Goal: Task Accomplishment & Management: Complete application form

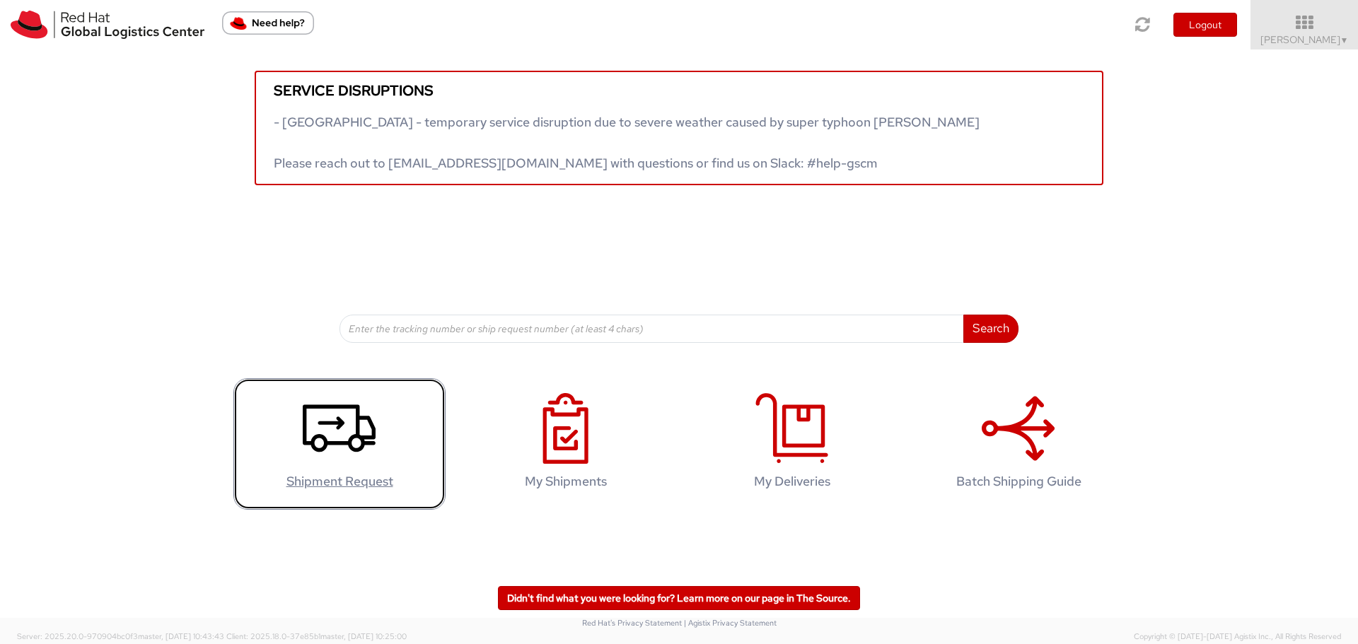
click at [337, 429] on use at bounding box center [339, 427] width 73 height 47
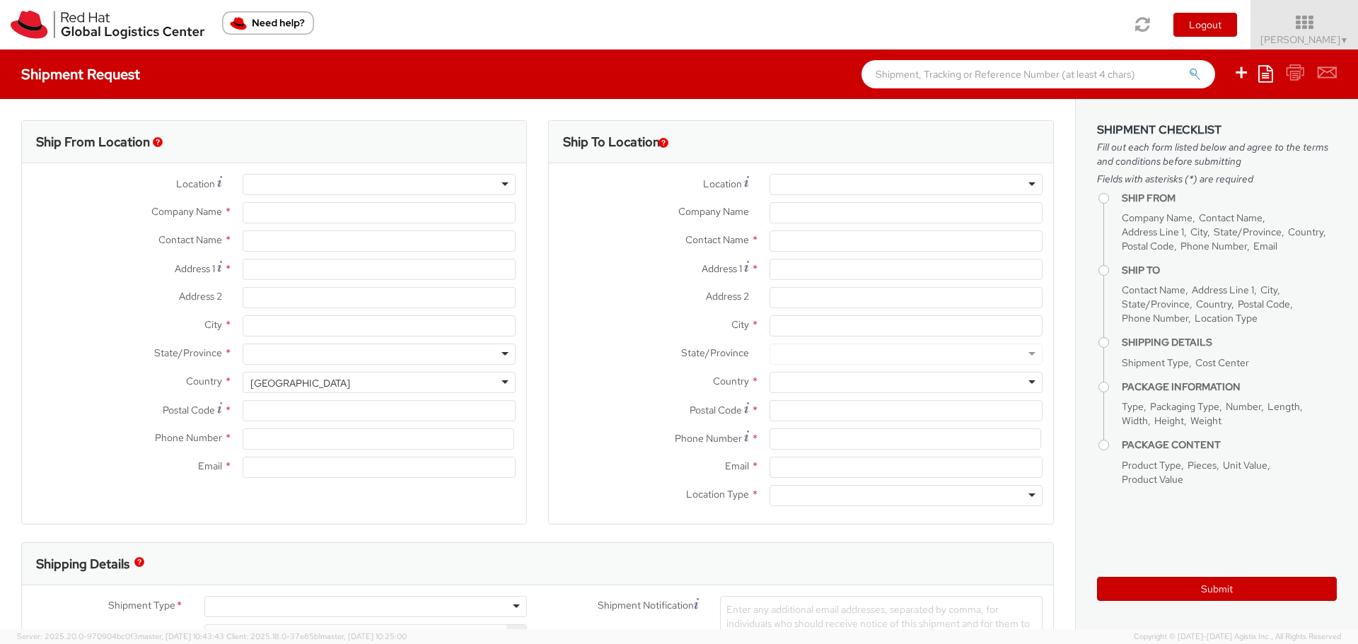
select select
select select "765"
type input "Red Hat Asia Pacific Pte Ltd"
type input "[PERSON_NAME]"
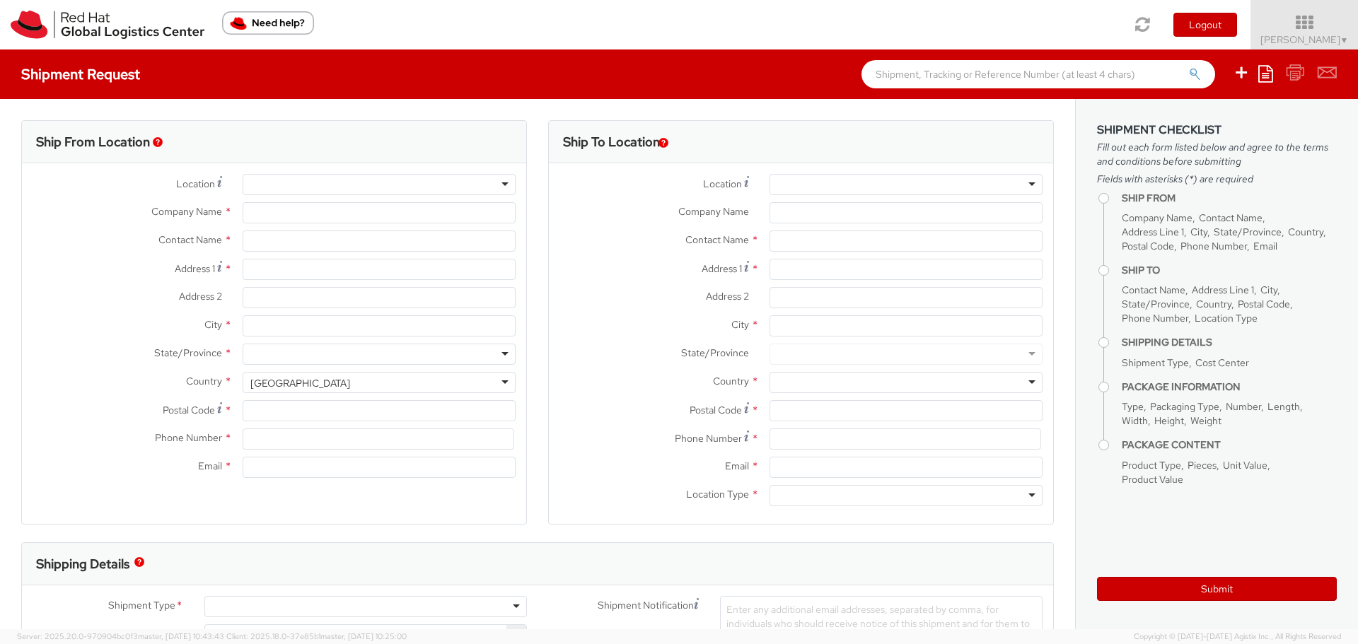
type input "88 Market Street, Level 45"
type input "CapitaSpring"
type input "SINGAPORE"
type input "048948"
type input "65 6490 4200"
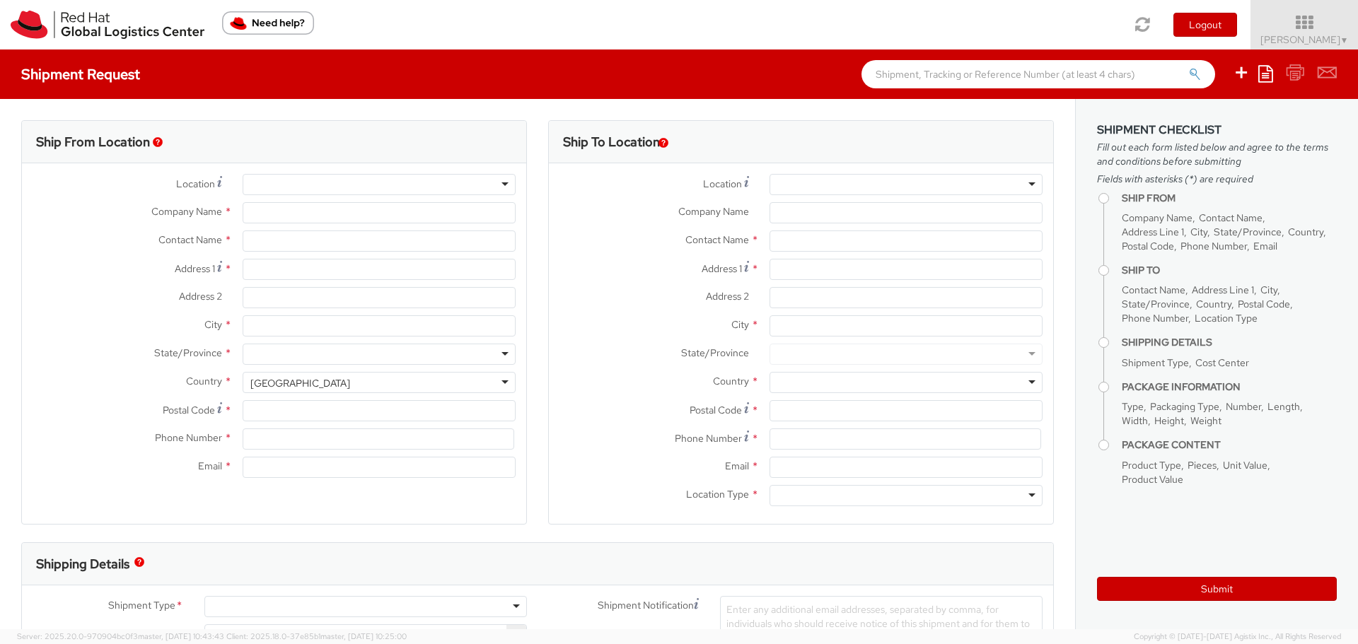
type input "hotan@redhat.com"
select select "CM"
select select "KGS"
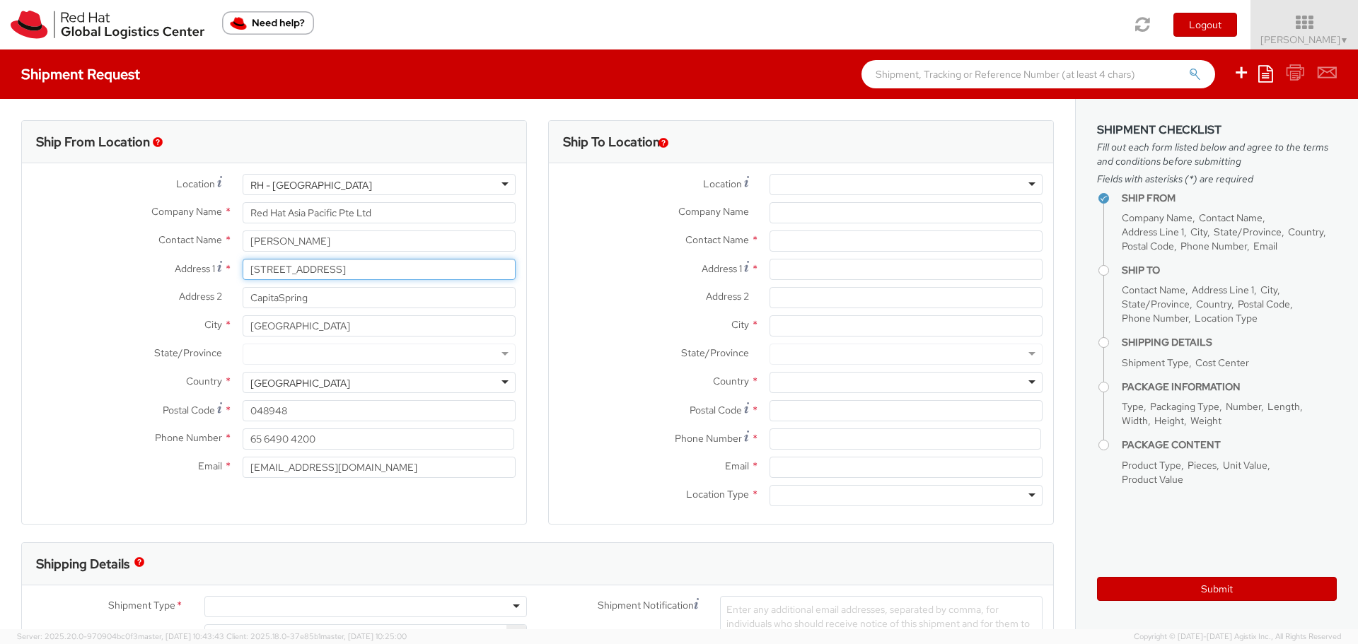
click at [391, 271] on input "88 Market Street, Level 45" at bounding box center [379, 269] width 273 height 21
drag, startPoint x: 390, startPoint y: 271, endPoint x: 225, endPoint y: 258, distance: 166.0
click at [225, 258] on div "Location * RH - Singapore RH - Singapore RH - Amsterdam - MSO RH - Amsterdam Da…" at bounding box center [274, 329] width 504 height 311
type input "6"
type input "606 Choa Chu Kang St 62, #08-139"
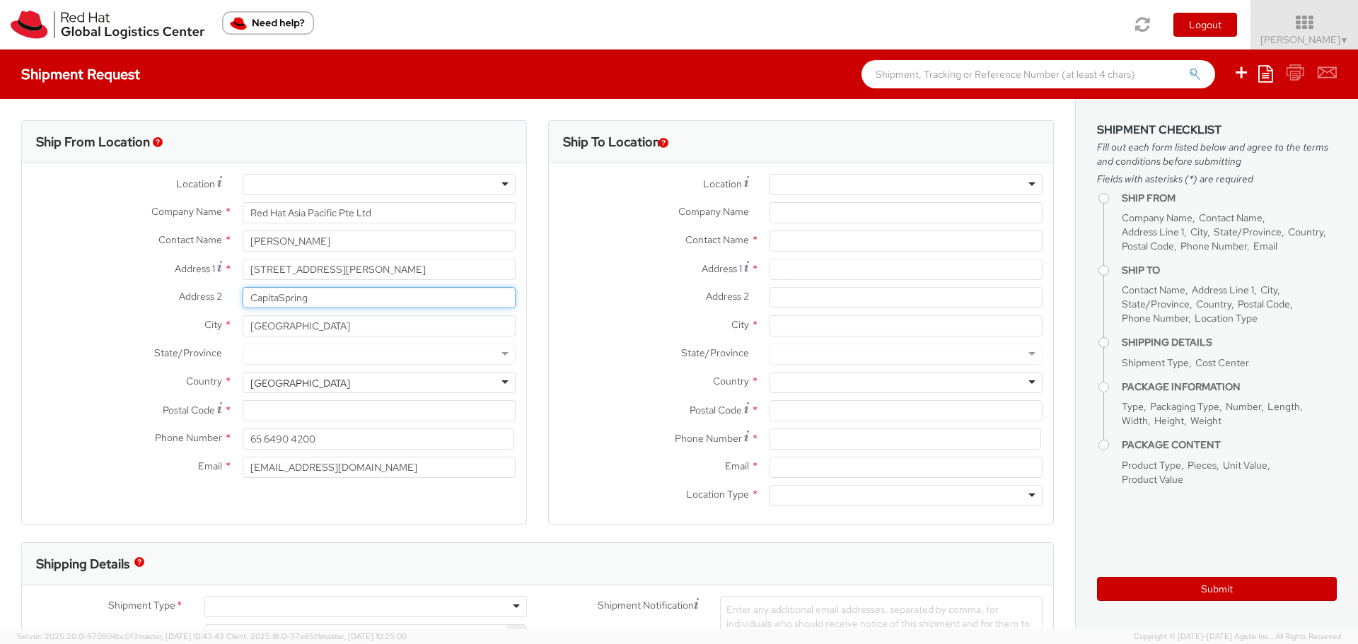
click at [348, 301] on input "CapitaSpring" at bounding box center [379, 297] width 273 height 21
drag, startPoint x: 348, startPoint y: 301, endPoint x: 209, endPoint y: 282, distance: 140.5
click at [209, 282] on div "Location * RH - Amsterdam - MSO RH - Amsterdam Data Center RH - Ashburn Data Ce…" at bounding box center [274, 329] width 504 height 311
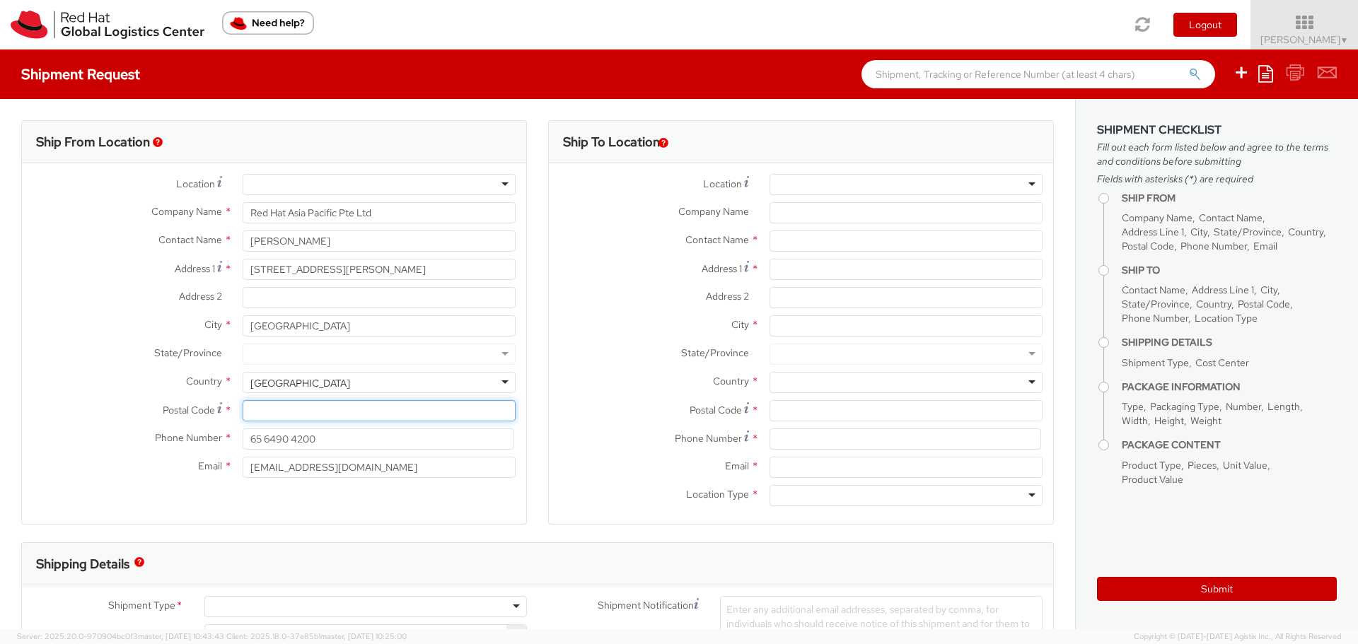
click at [274, 408] on input "Postal Code *" at bounding box center [379, 410] width 273 height 21
type input "680606"
click at [332, 445] on input "65 6490 4200" at bounding box center [379, 439] width 272 height 21
drag, startPoint x: 332, startPoint y: 445, endPoint x: 182, endPoint y: 434, distance: 150.3
click at [182, 434] on div "Phone Number * 65 6490 4200" at bounding box center [274, 439] width 504 height 21
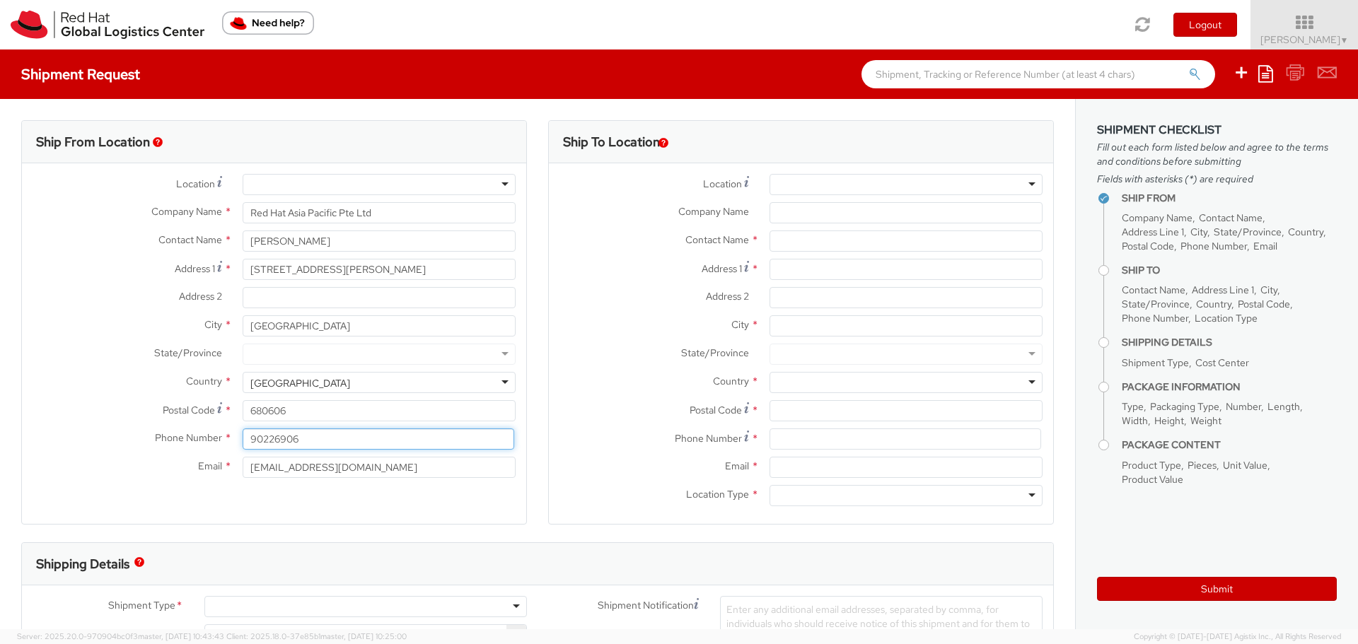
type input "90226906"
click at [815, 217] on input "Company Name *" at bounding box center [905, 212] width 273 height 21
paste input "TISCO Asset Management Co., Ltd."
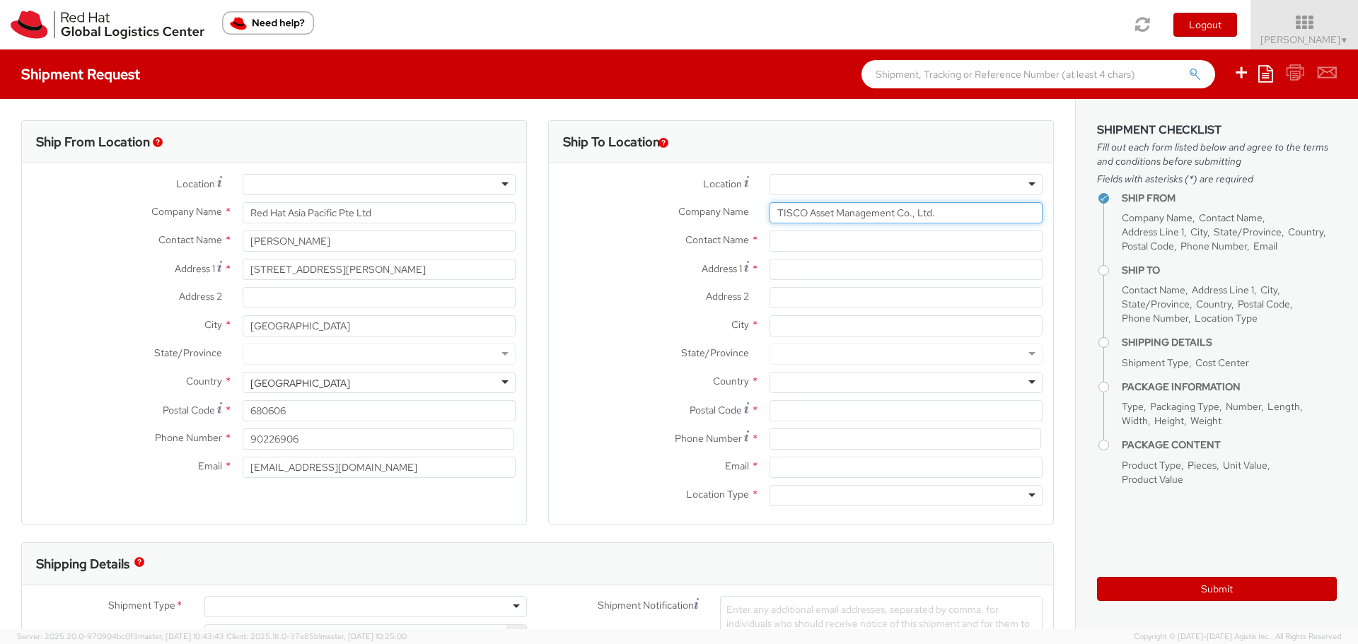
type input "TISCO Asset Management Co., Ltd."
click at [775, 242] on input "text" at bounding box center [905, 241] width 273 height 21
paste input "Punrawee Thongtang"
type input "Punrawee Thongtang"
click at [805, 272] on input "Address 1 *" at bounding box center [905, 269] width 273 height 21
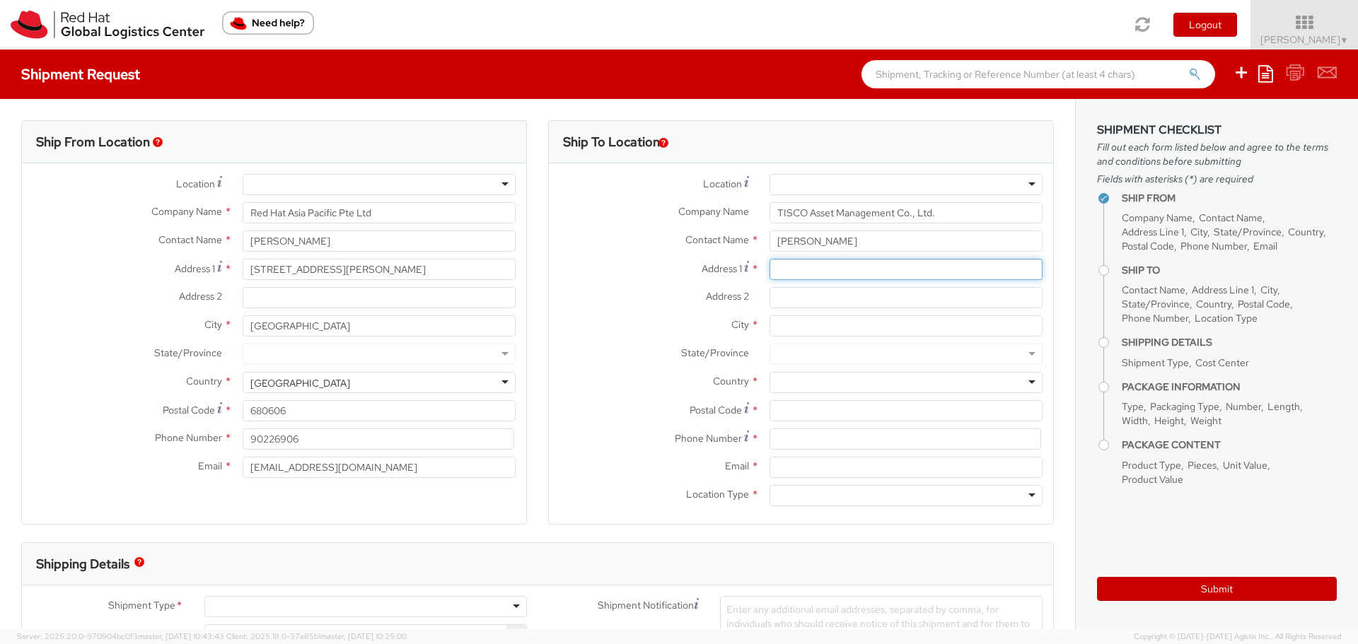
paste input "9th Fl.,TISCO Tower, 48/16-17"
type input "9th Fl.,TISCO Tower, 48/16-17"
click at [785, 297] on input "Address 2 *" at bounding box center [905, 297] width 273 height 21
paste input "North Sathorn Rd., BKK 10500"
type input "North Sathorn Rd., BKK 10500"
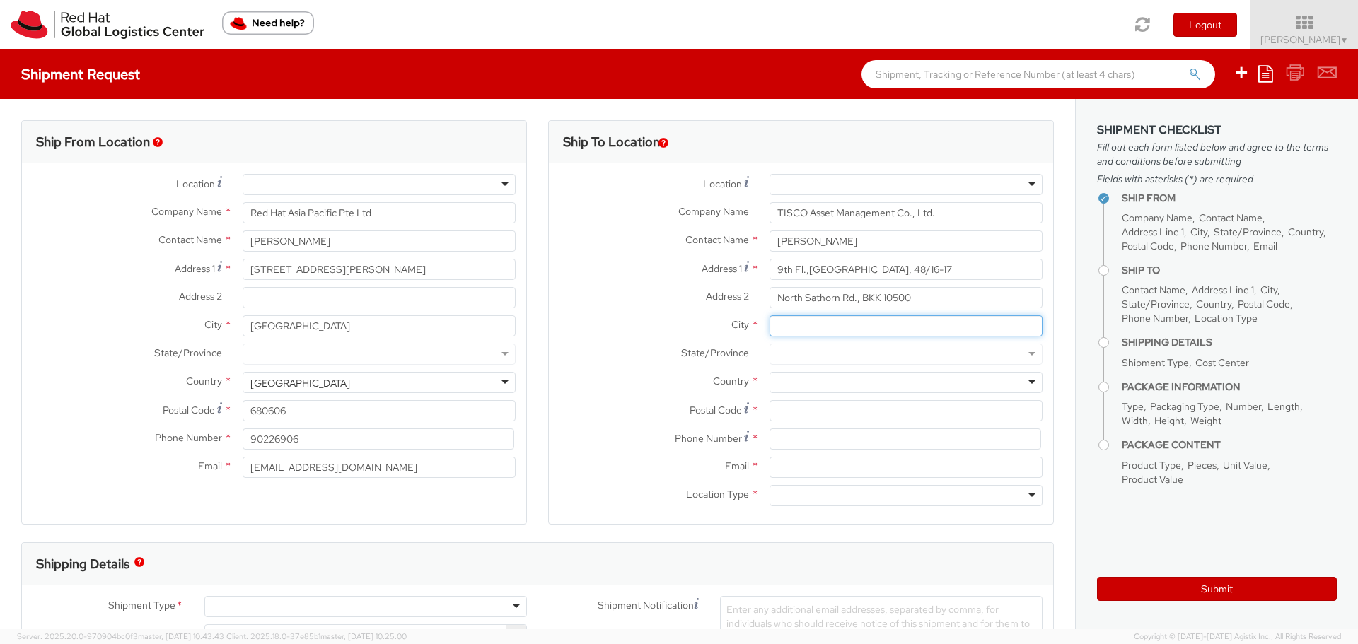
click at [778, 327] on input "City *" at bounding box center [905, 325] width 273 height 21
type input "Bangkok"
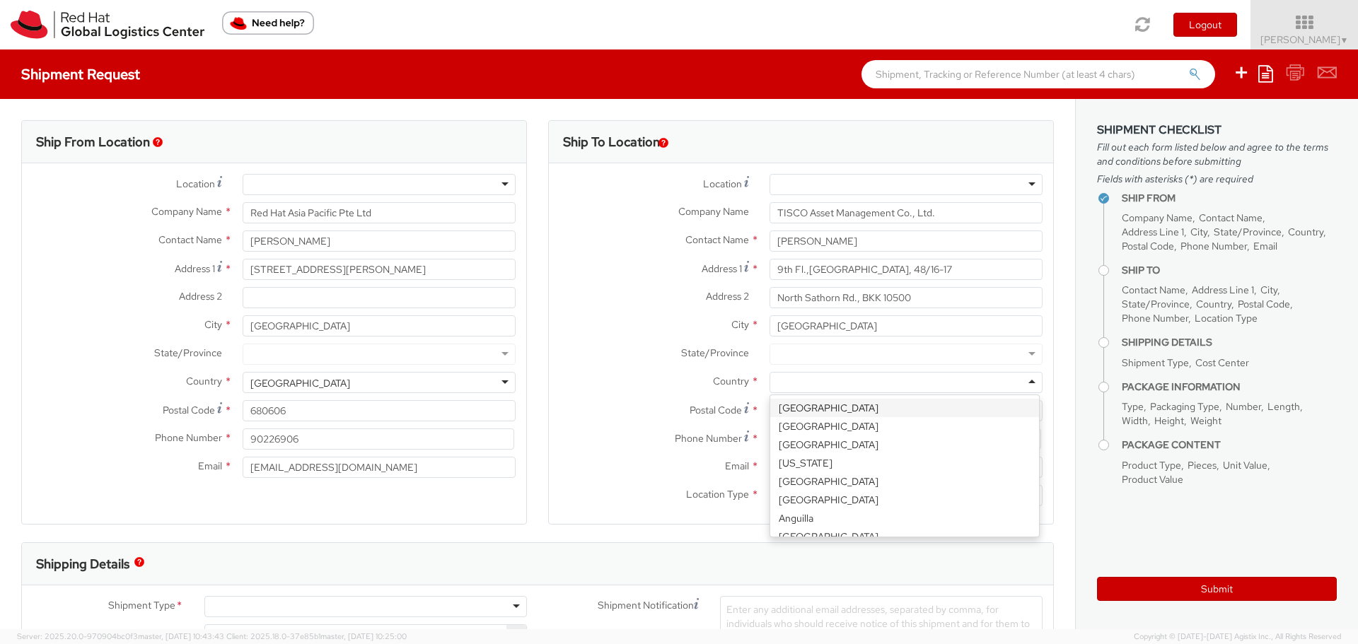
click at [827, 385] on div at bounding box center [905, 382] width 273 height 21
type input "thai"
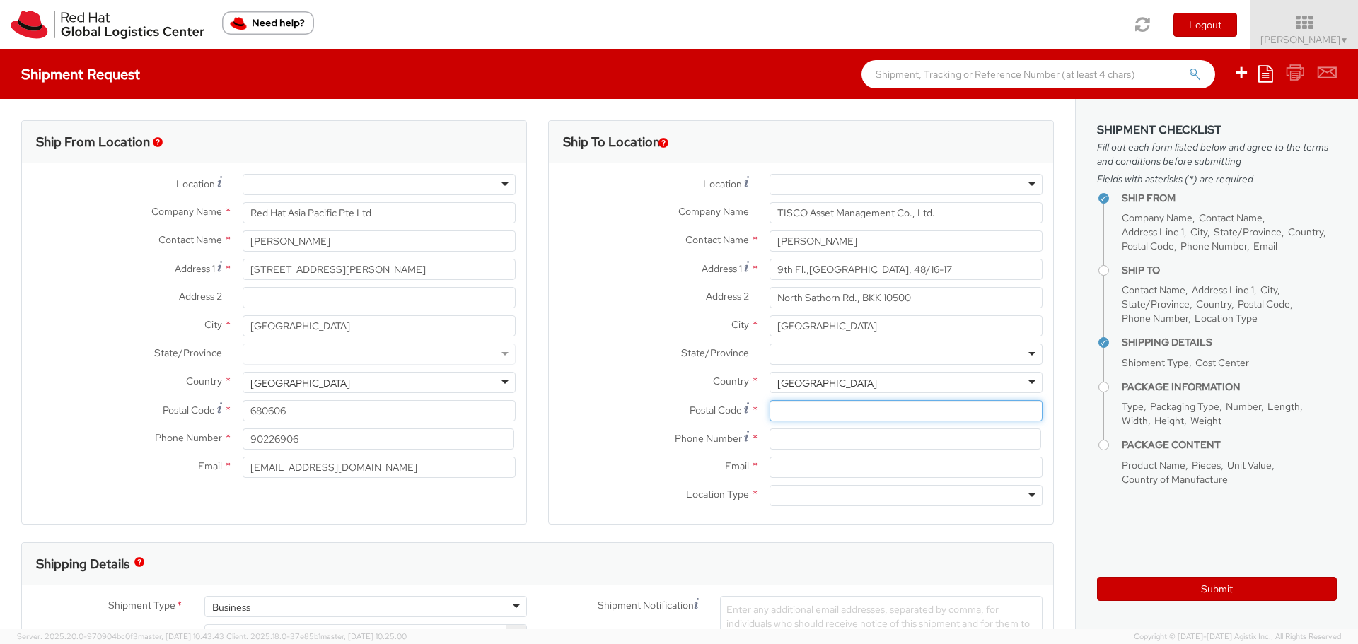
click at [784, 414] on input "Postal Code *" at bounding box center [905, 410] width 273 height 21
type input "10500"
drag, startPoint x: 847, startPoint y: 297, endPoint x: 982, endPoint y: 289, distance: 134.6
click at [982, 289] on input "North Sathorn Rd., BKK 10500" at bounding box center [905, 297] width 273 height 21
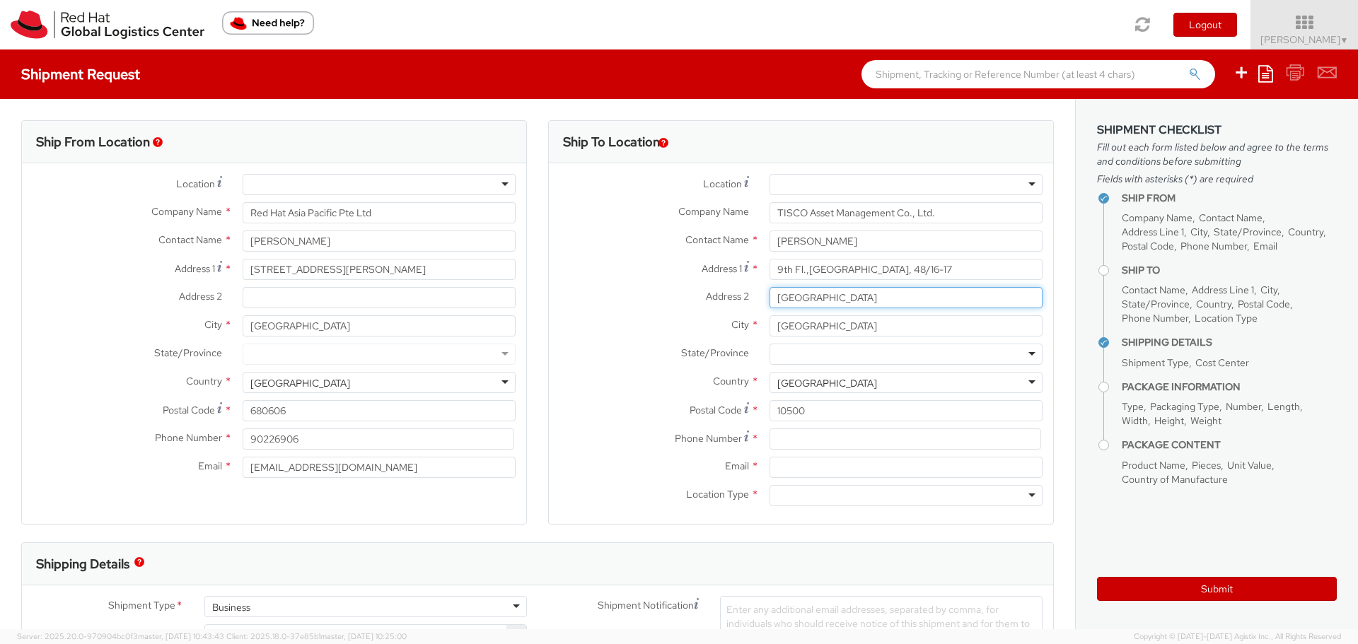
type input "North Sathorn Rd"
click at [782, 438] on input at bounding box center [905, 439] width 272 height 21
paste input "02-633-6706"
type input "02-633-6706"
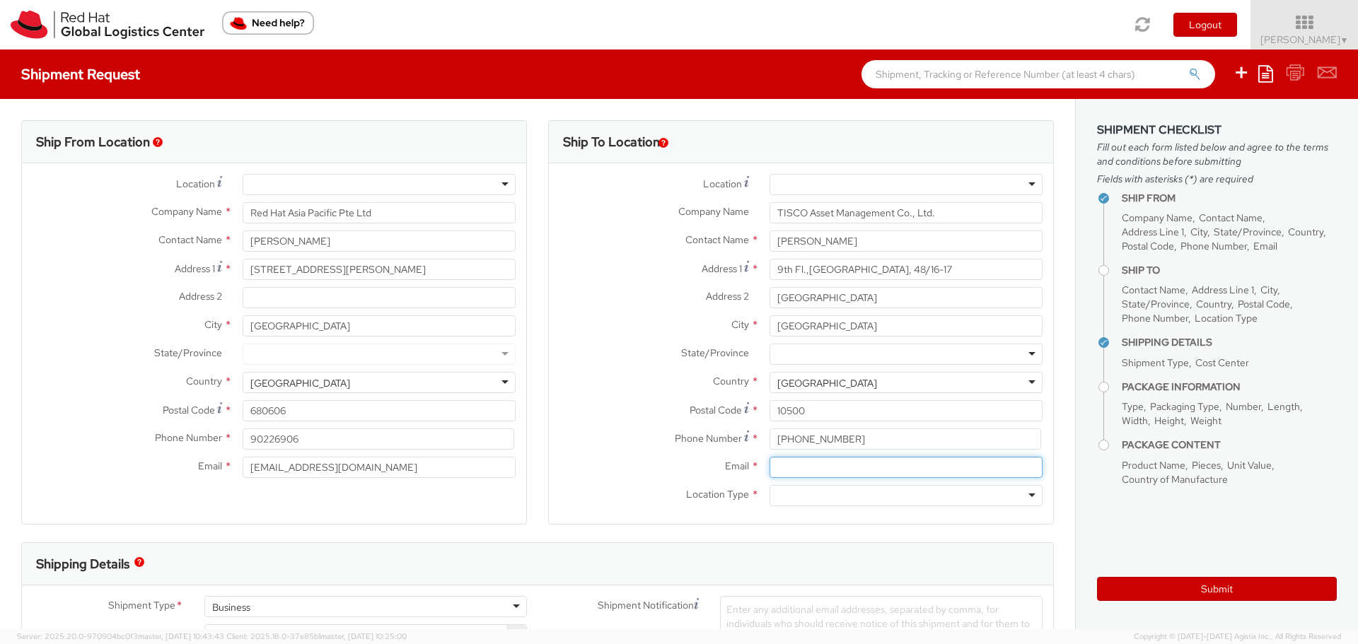
click at [781, 467] on input "Email *" at bounding box center [905, 467] width 273 height 21
paste input "punraweet@tisco.co.th"
type input "punraweet@tisco.co.th"
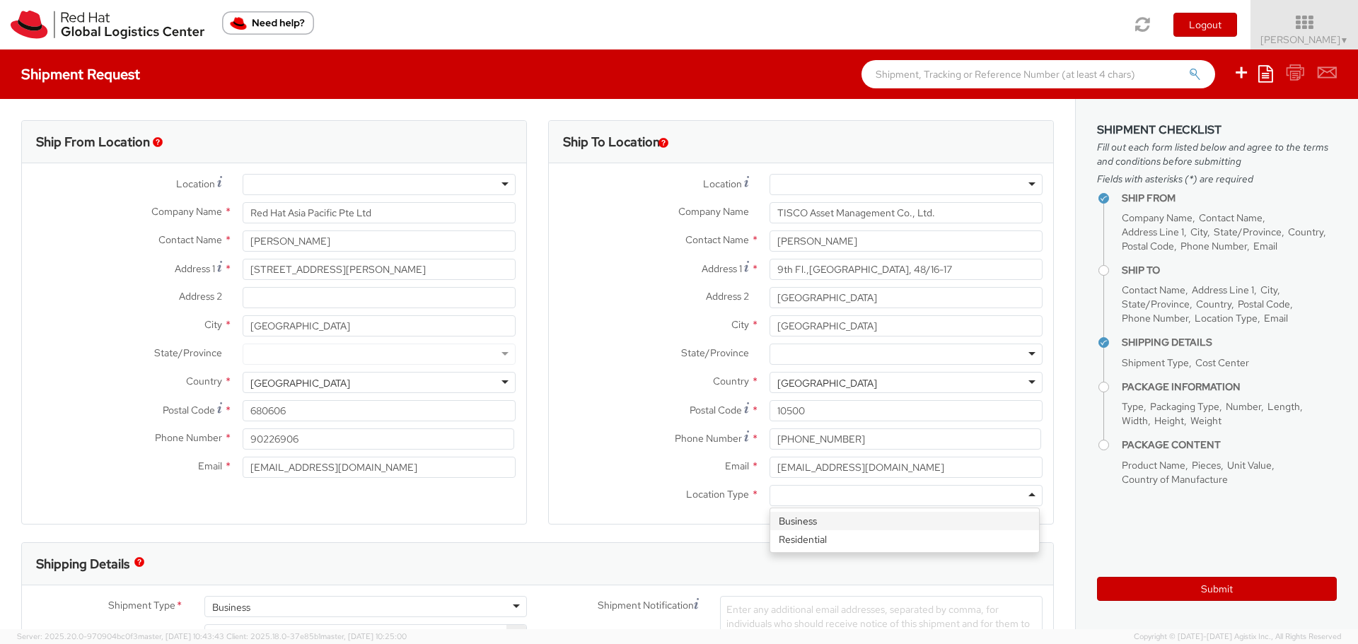
click at [1020, 494] on div at bounding box center [905, 495] width 273 height 21
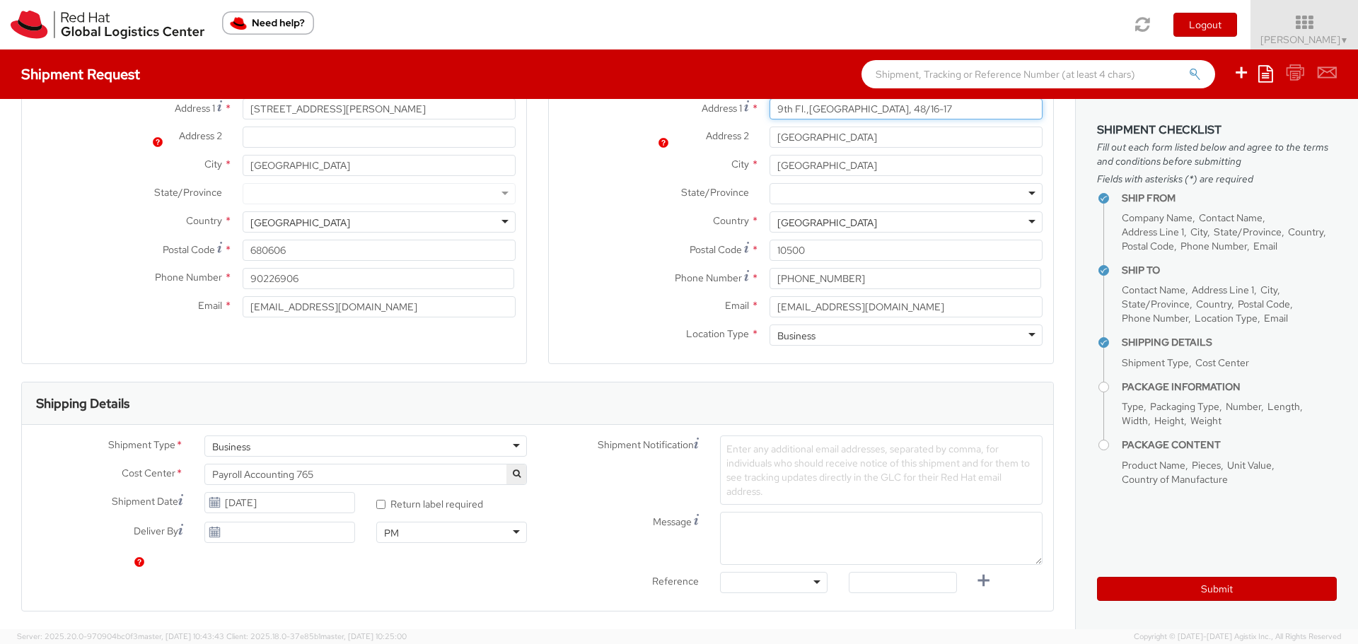
scroll to position [283, 0]
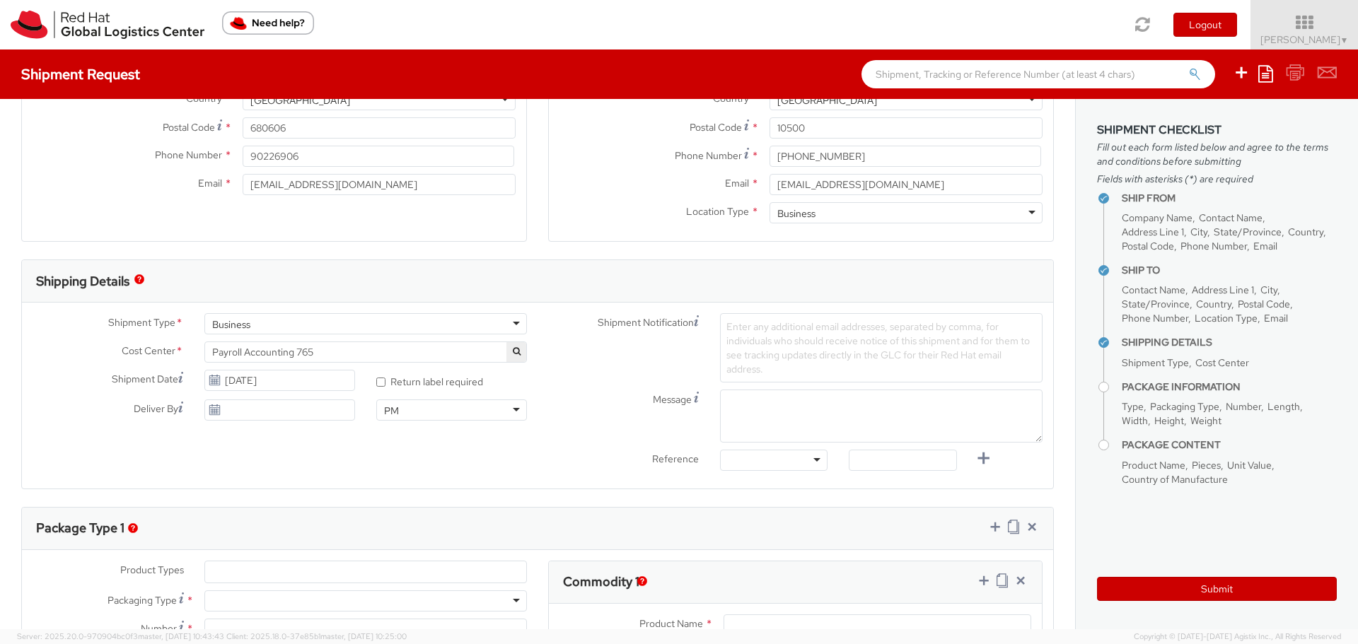
click at [745, 331] on span "Enter any additional email addresses, separated by comma, for individuals who s…" at bounding box center [877, 347] width 303 height 55
click at [726, 327] on span "Enter any additional email addresses, separated by comma, for individuals who s…" at bounding box center [877, 347] width 303 height 55
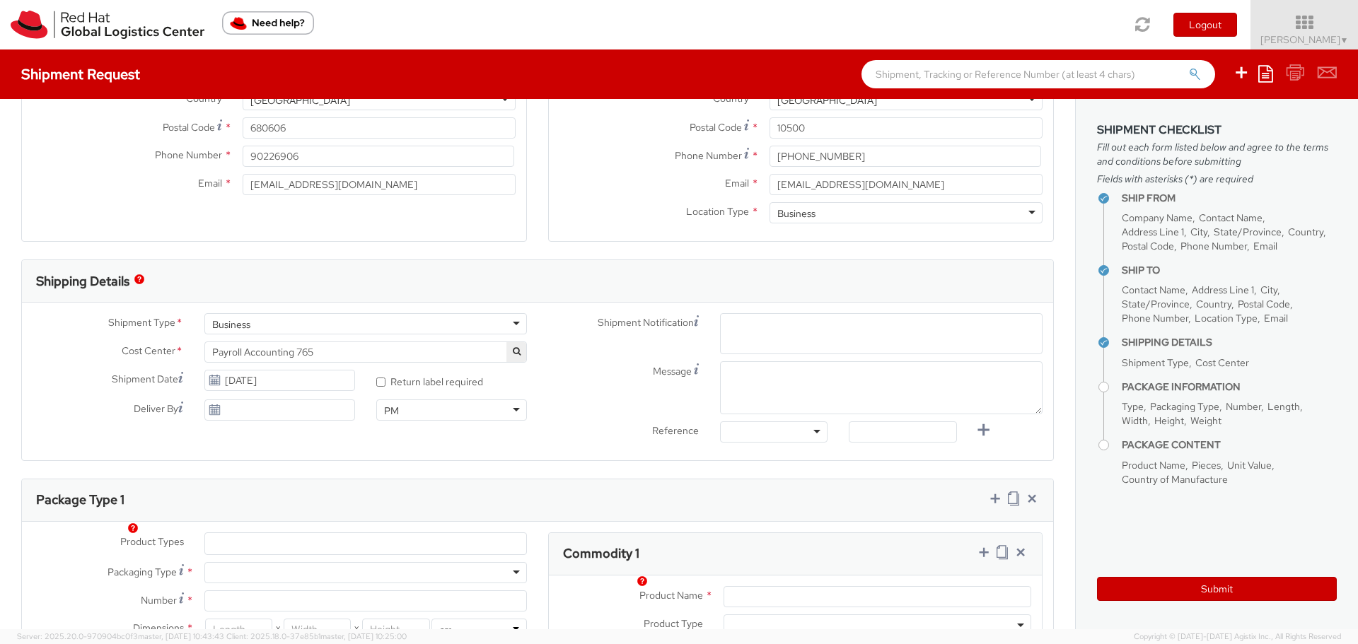
paste input "Please get FedEx to print and bring along the printed AWB when come collect the…"
type input "Please get FedEx to print and bring along the printed AWB when come collect the…"
drag, startPoint x: 759, startPoint y: 325, endPoint x: 709, endPoint y: 329, distance: 50.3
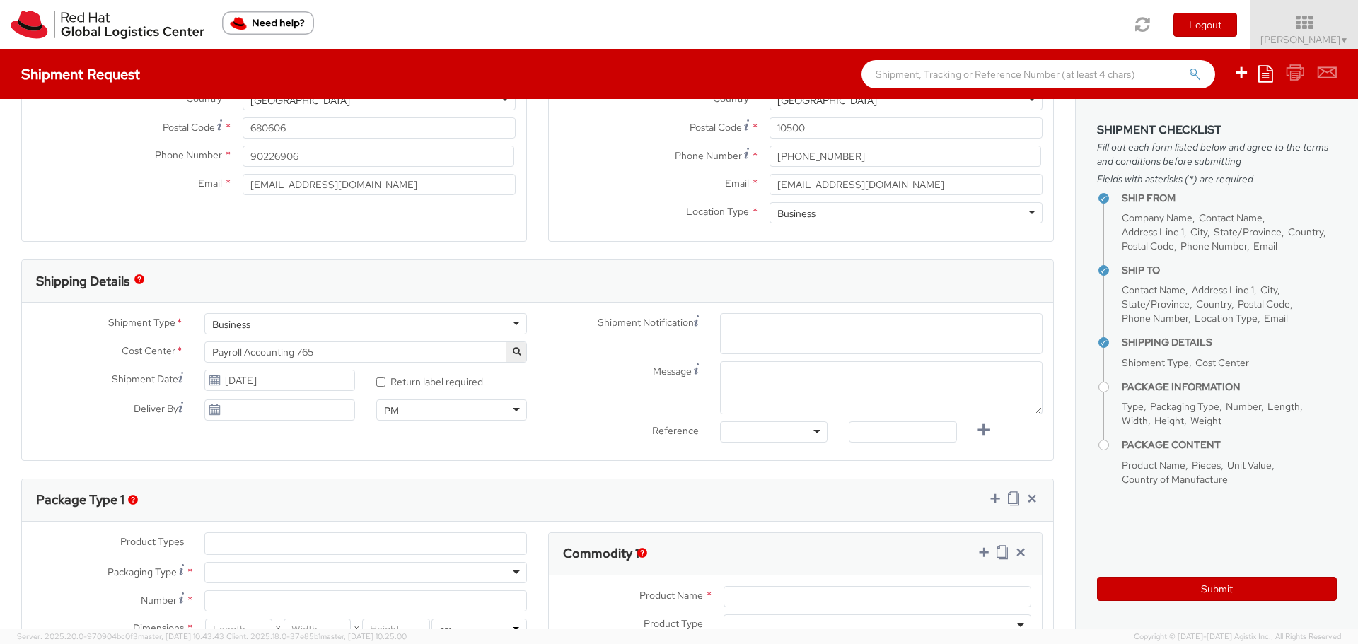
click at [709, 329] on div "Enter any additional email addresses, separated by comma, for individuals who s…" at bounding box center [881, 333] width 344 height 41
click at [726, 326] on span "Enter any additional email addresses, separated by comma, for individuals who s…" at bounding box center [881, 350] width 310 height 57
paste input "Please get FedEx to print and bring along the printed AWB when come collect the…"
type input "Please get FedEx to print and bring along the printed AWB when come collect the…"
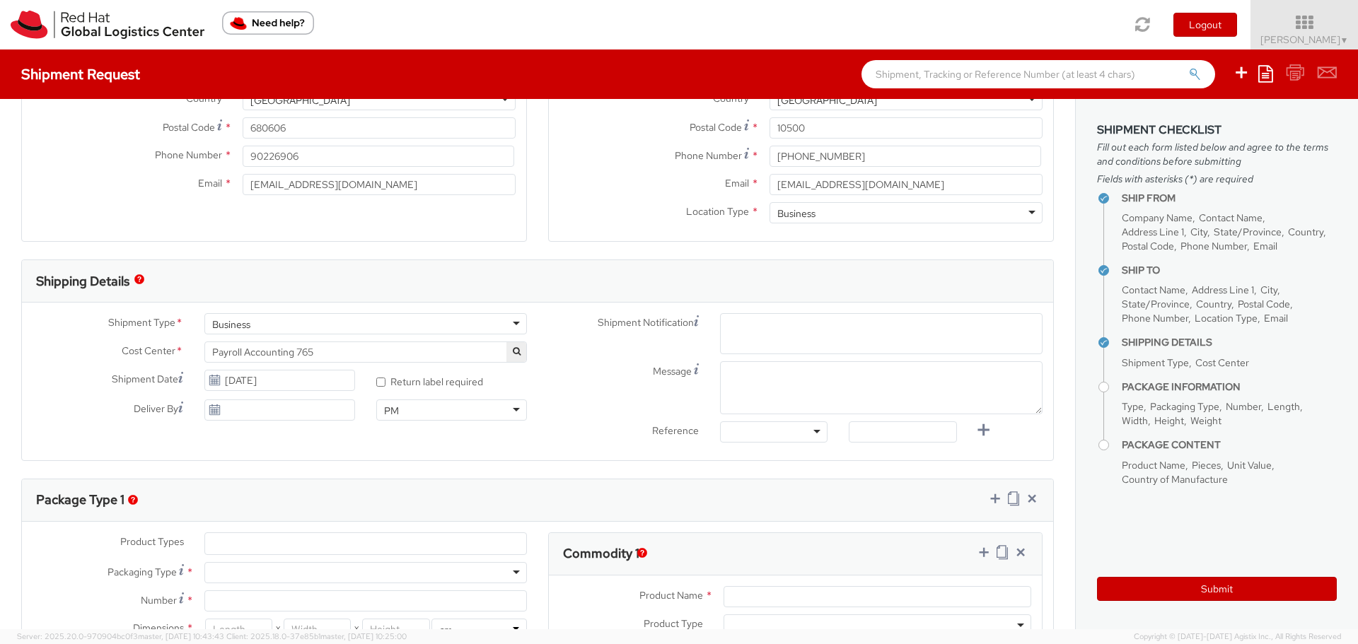
scroll to position [0, 0]
click at [513, 352] on icon "button" at bounding box center [517, 351] width 8 height 8
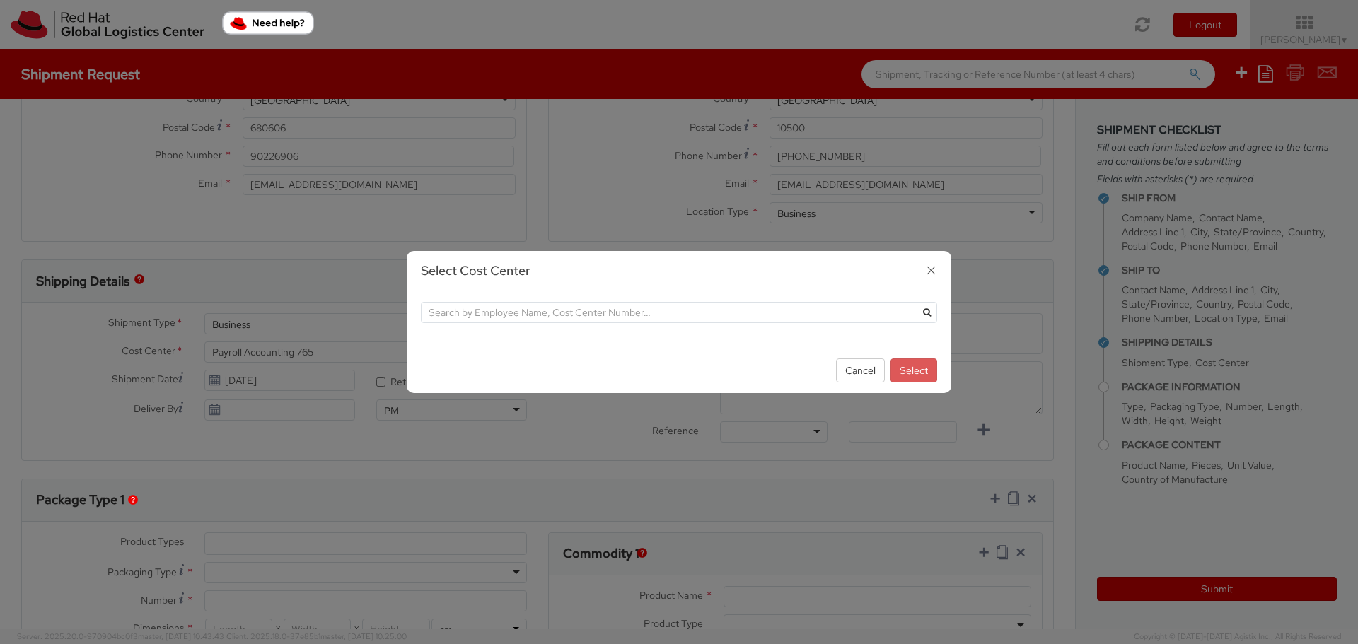
drag, startPoint x: 472, startPoint y: 296, endPoint x: 460, endPoint y: 315, distance: 22.2
click at [469, 301] on div at bounding box center [679, 319] width 545 height 57
click at [460, 315] on input "text" at bounding box center [679, 312] width 516 height 21
type input "benefit"
click at [916, 302] on button "submit" at bounding box center [926, 312] width 21 height 21
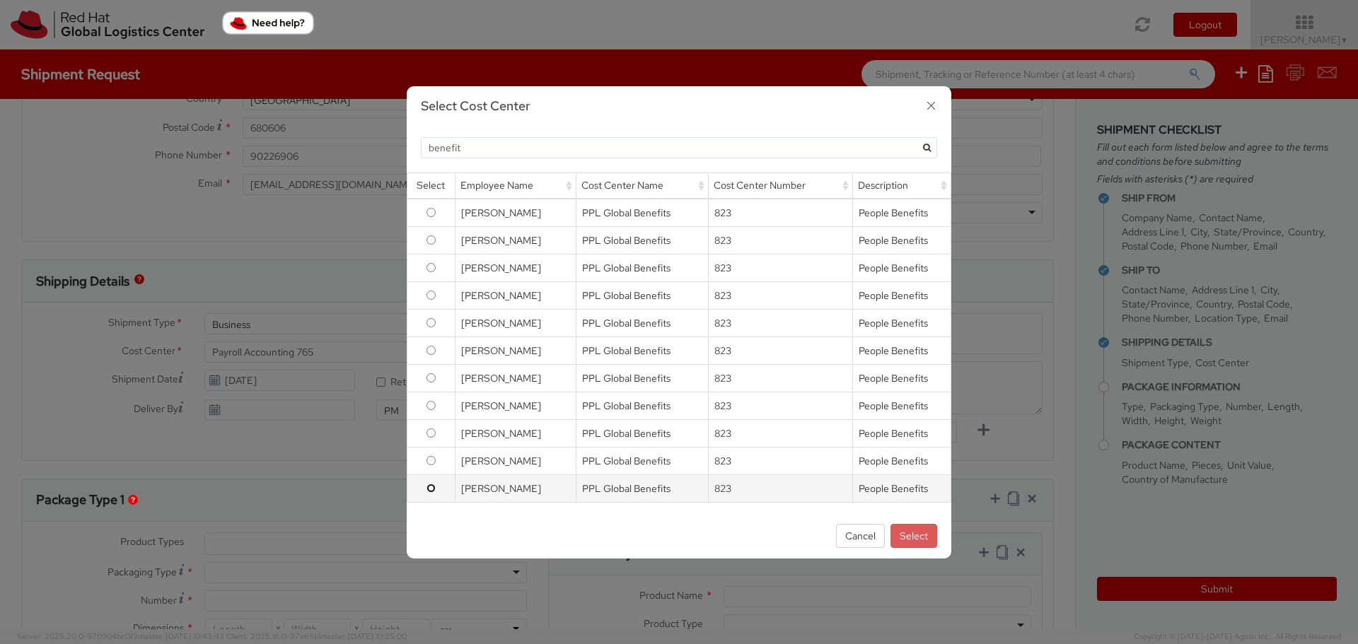
click at [433, 486] on input "radio" at bounding box center [430, 488] width 9 height 9
radio input "true"
click at [914, 536] on button "Select" at bounding box center [913, 536] width 47 height 24
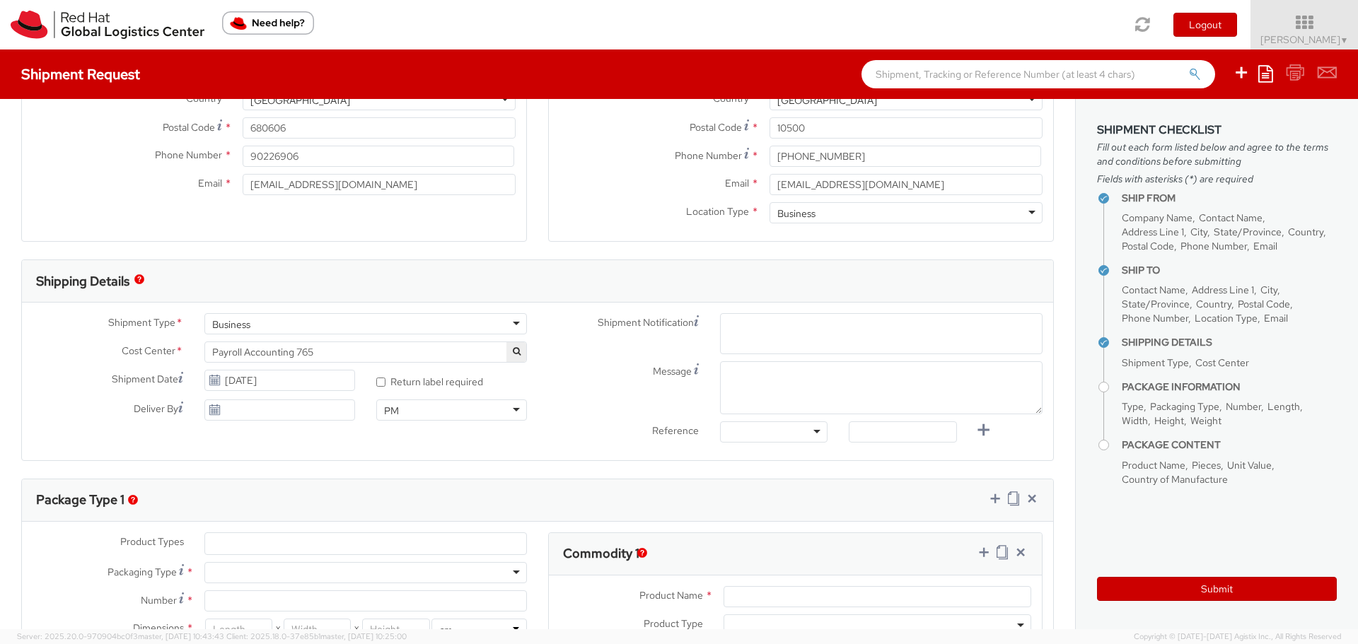
select select "823"
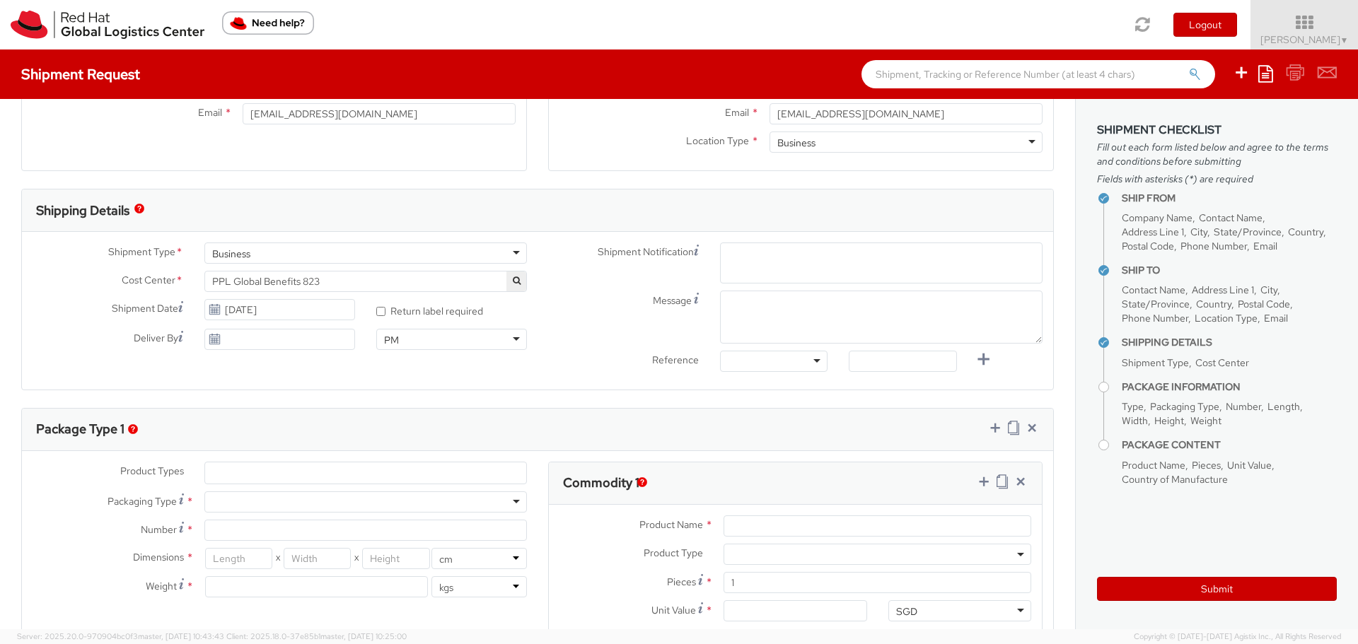
scroll to position [495, 0]
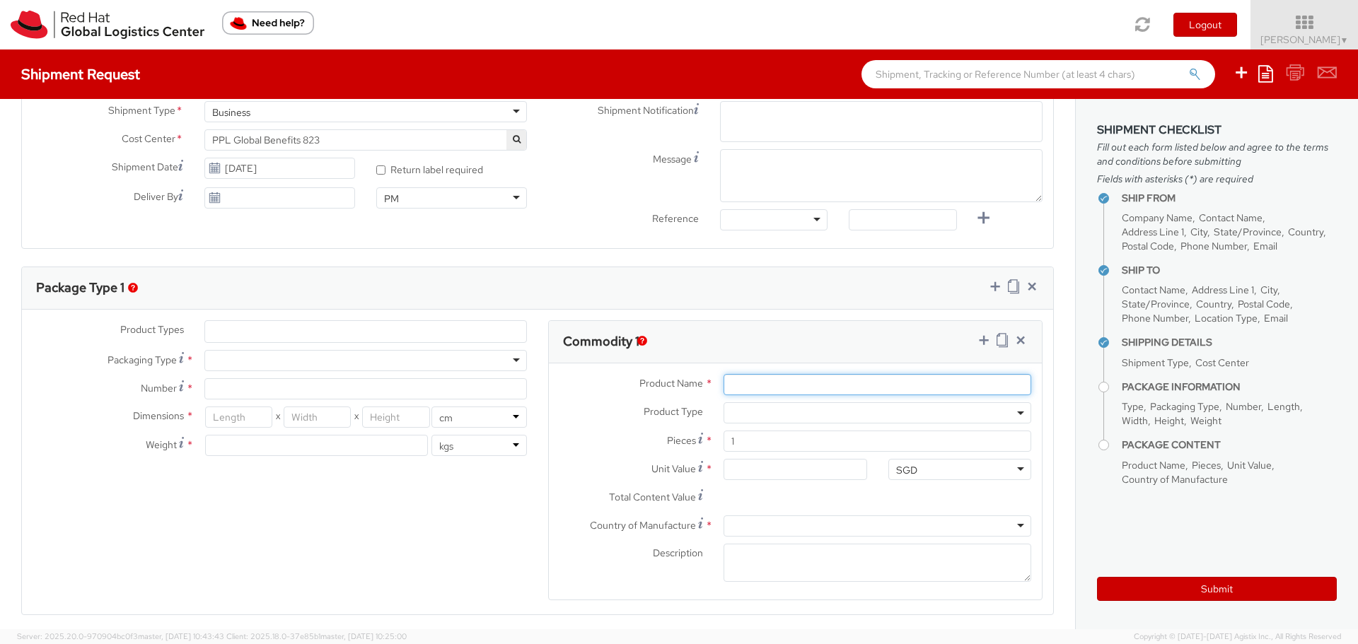
click at [752, 385] on input "Product Name *" at bounding box center [877, 384] width 308 height 21
type input "document"
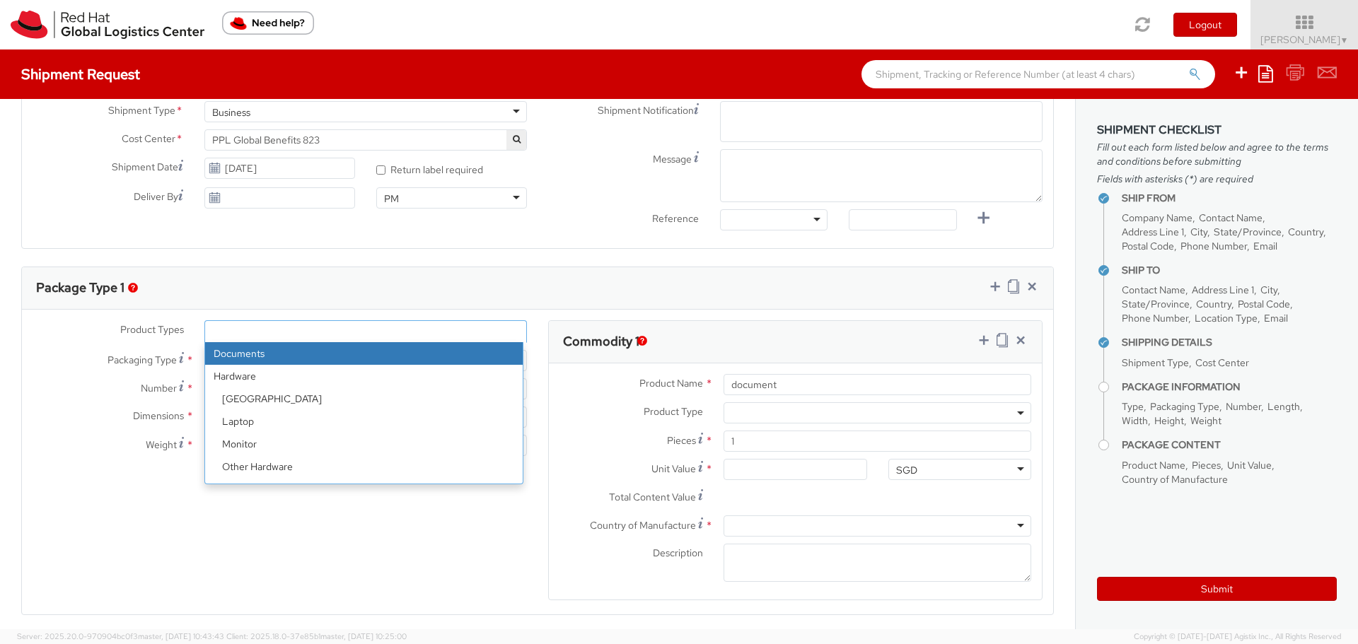
click at [267, 334] on ul at bounding box center [365, 331] width 321 height 21
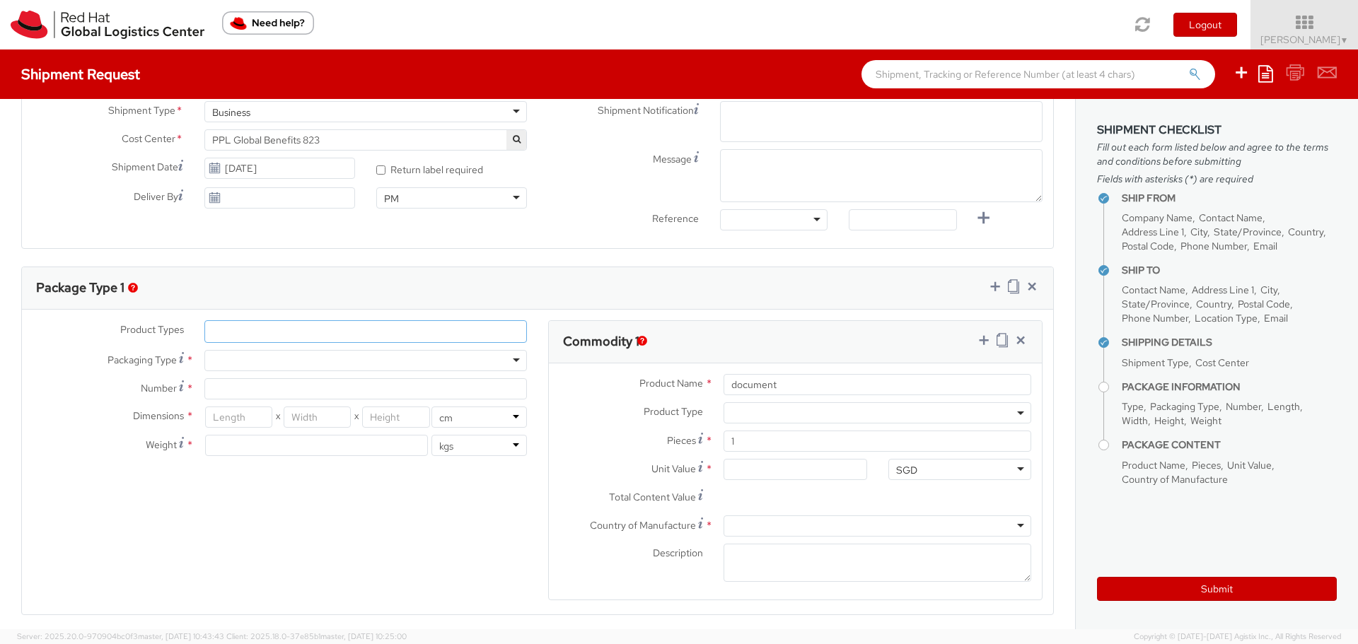
click at [267, 334] on ul at bounding box center [365, 331] width 321 height 21
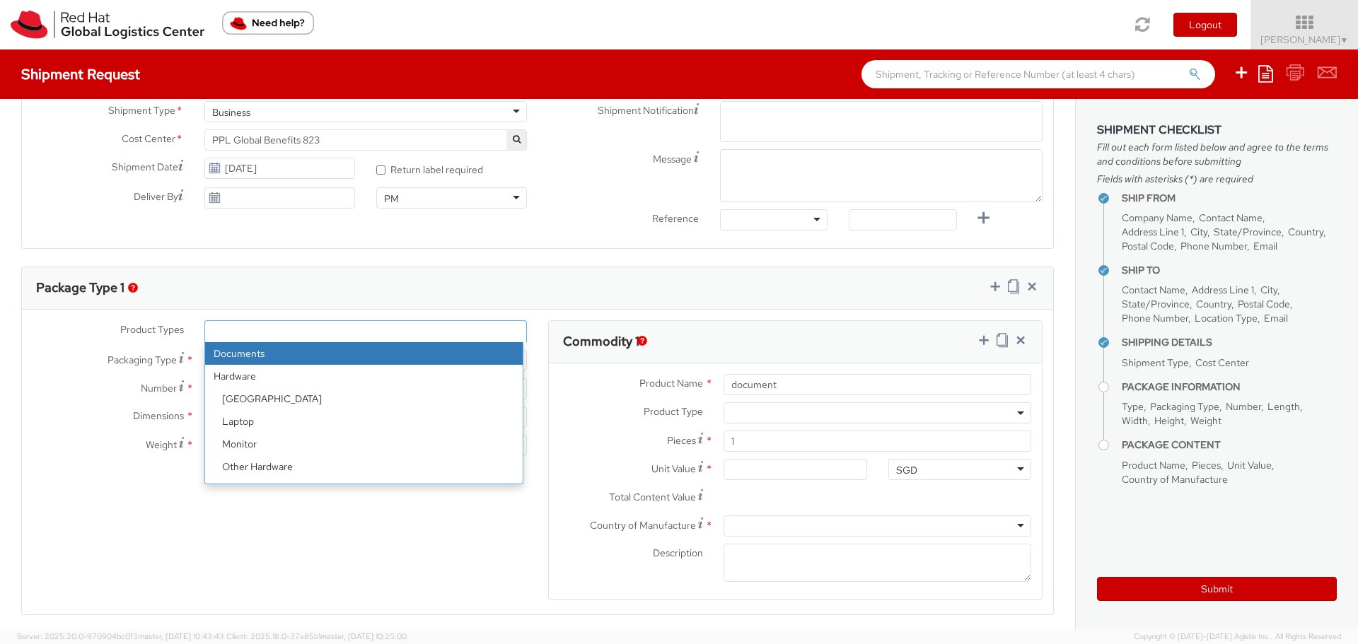
select select "DOCUMENT"
type input "Documents"
select select "DOCUMENT"
type input "1.00"
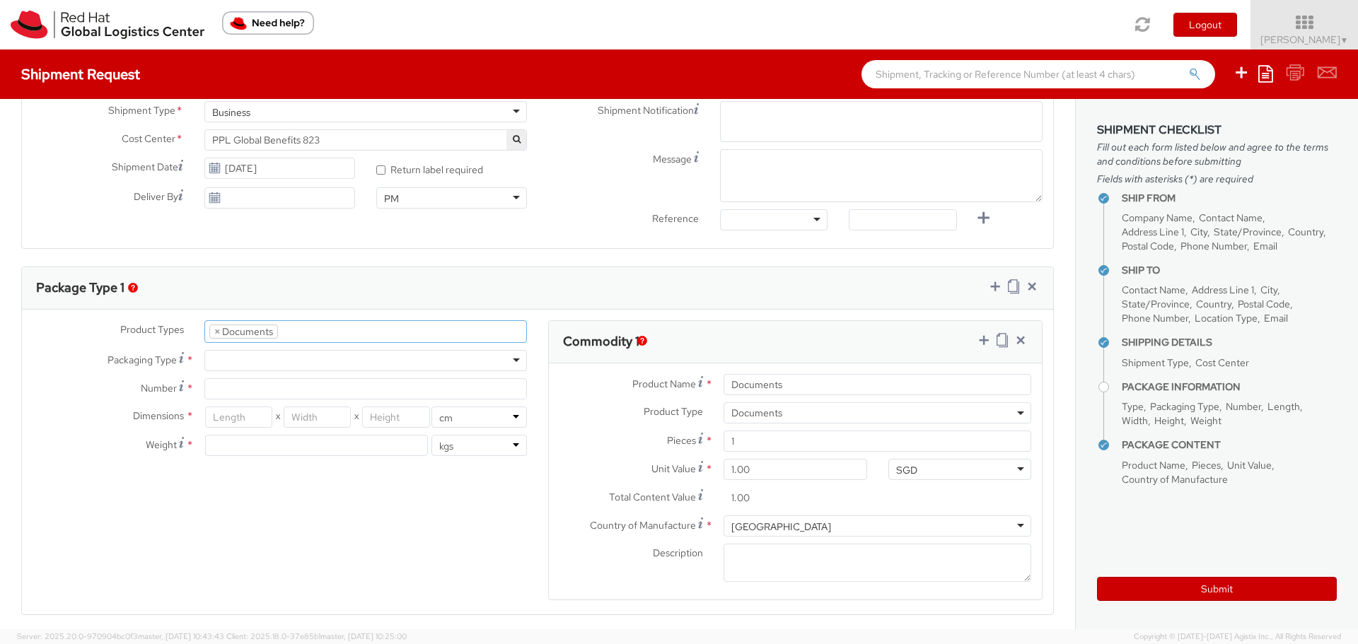
click at [261, 356] on div at bounding box center [365, 360] width 322 height 21
type input "1"
type input "24.13"
type input "31.75"
type input "0.64"
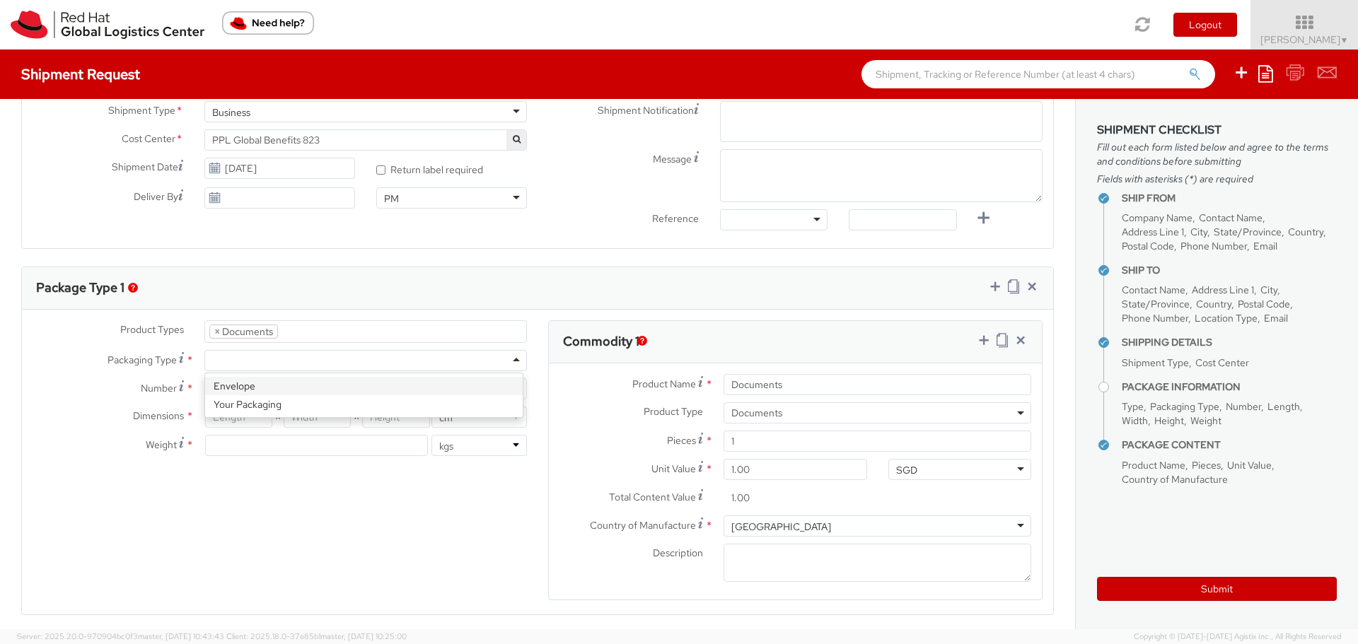
type input "0.5"
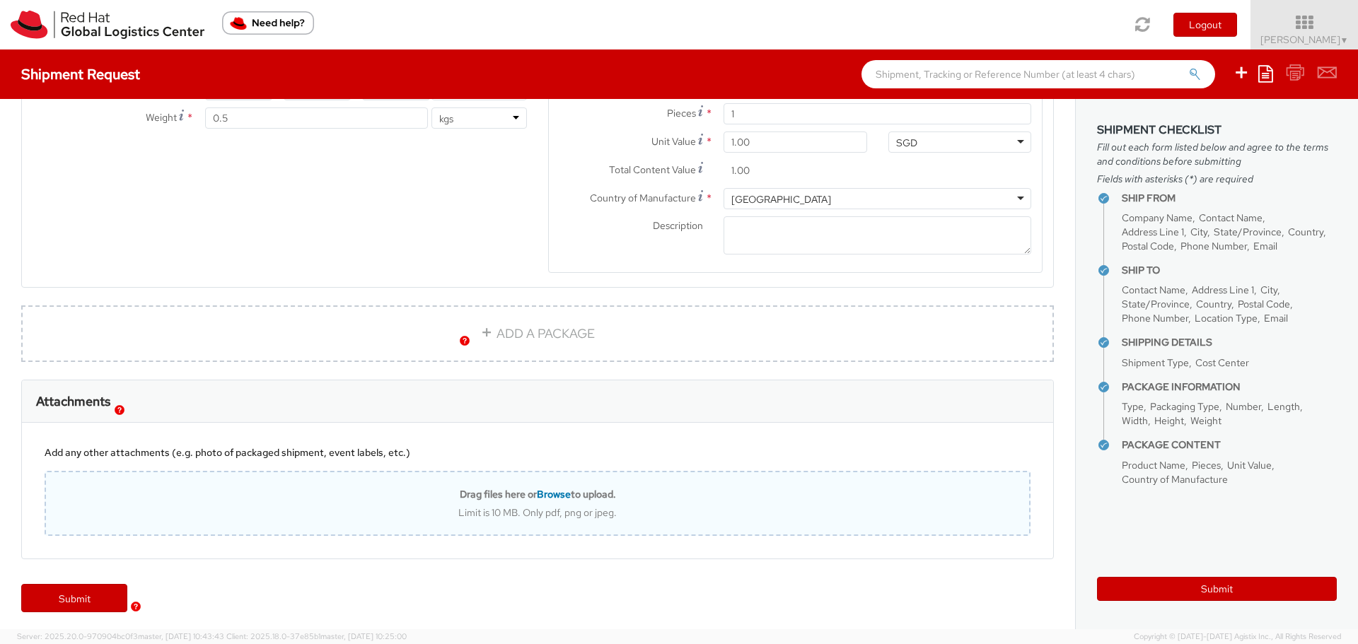
scroll to position [827, 0]
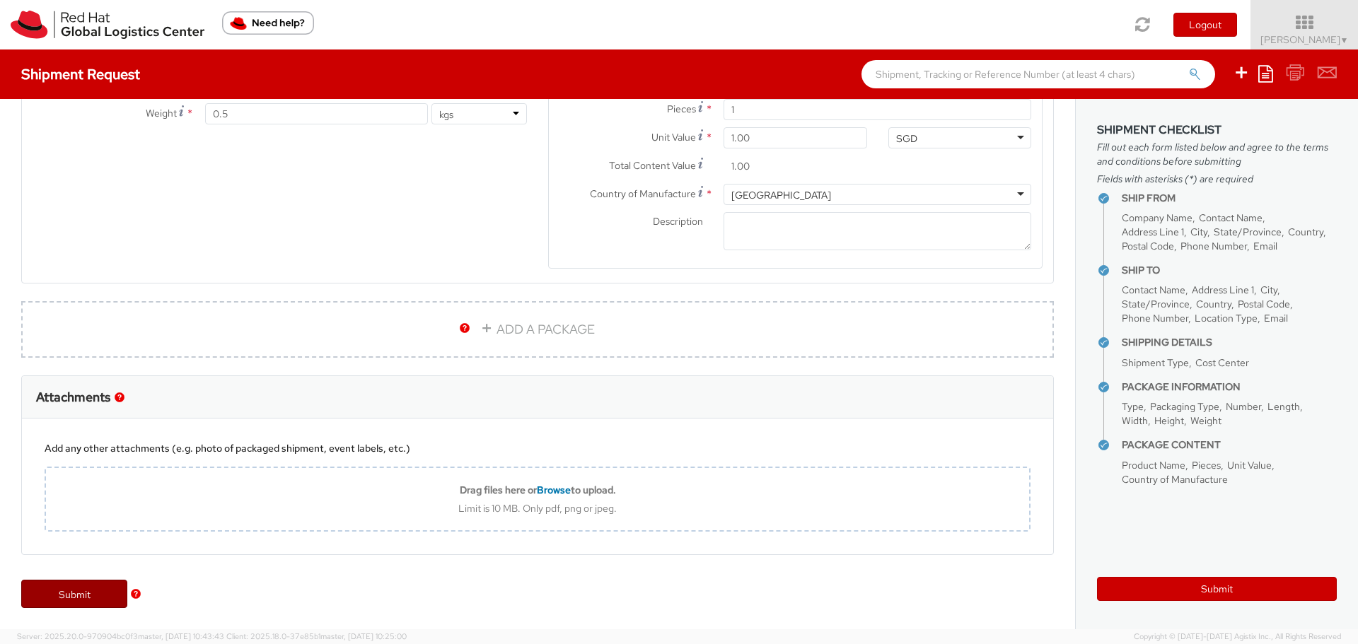
click at [81, 590] on link "Submit" at bounding box center [74, 594] width 106 height 28
